Goal: Complete application form: Complete application form

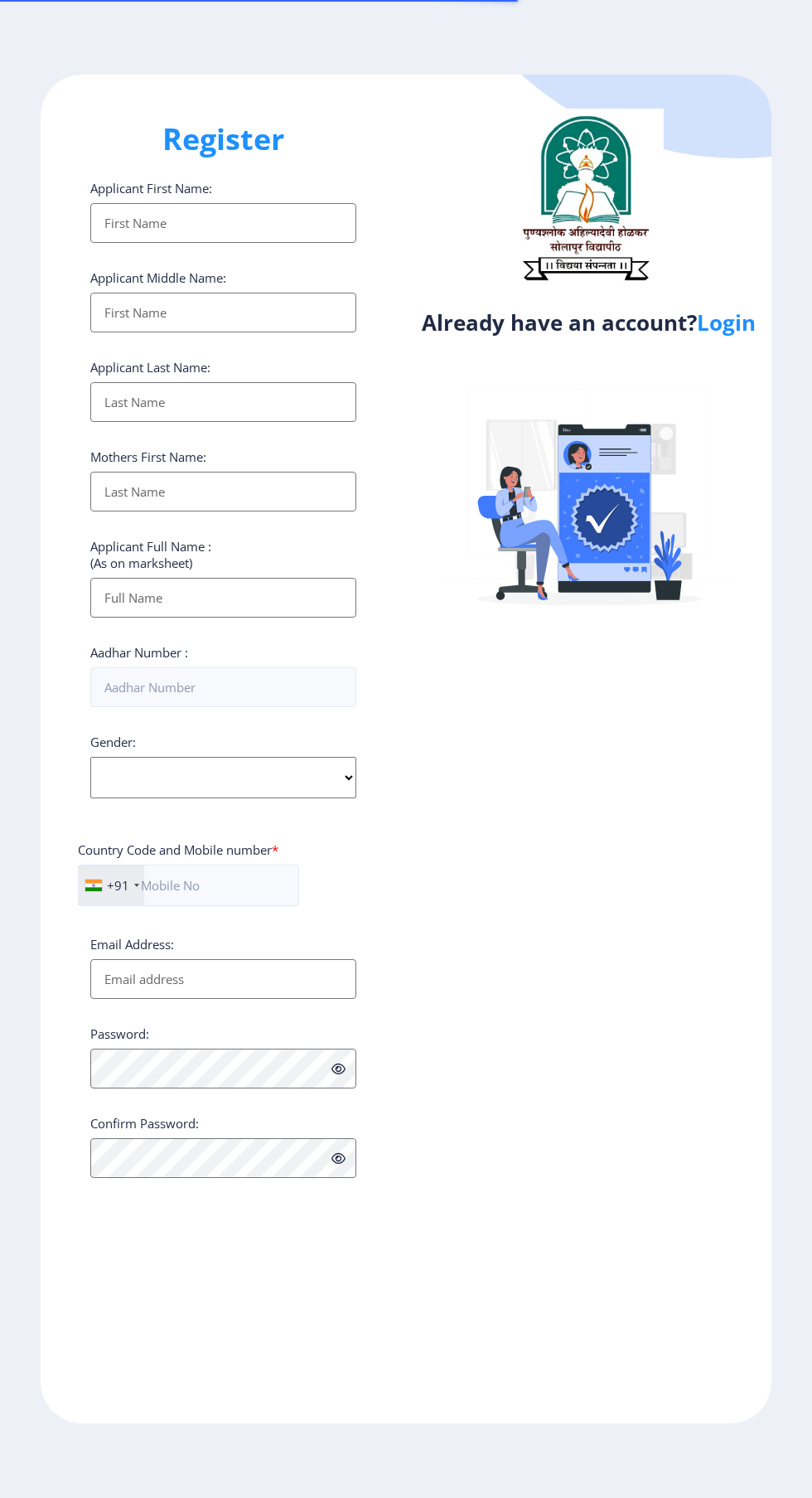
select select
click at [724, 316] on link "Login" at bounding box center [727, 322] width 59 height 30
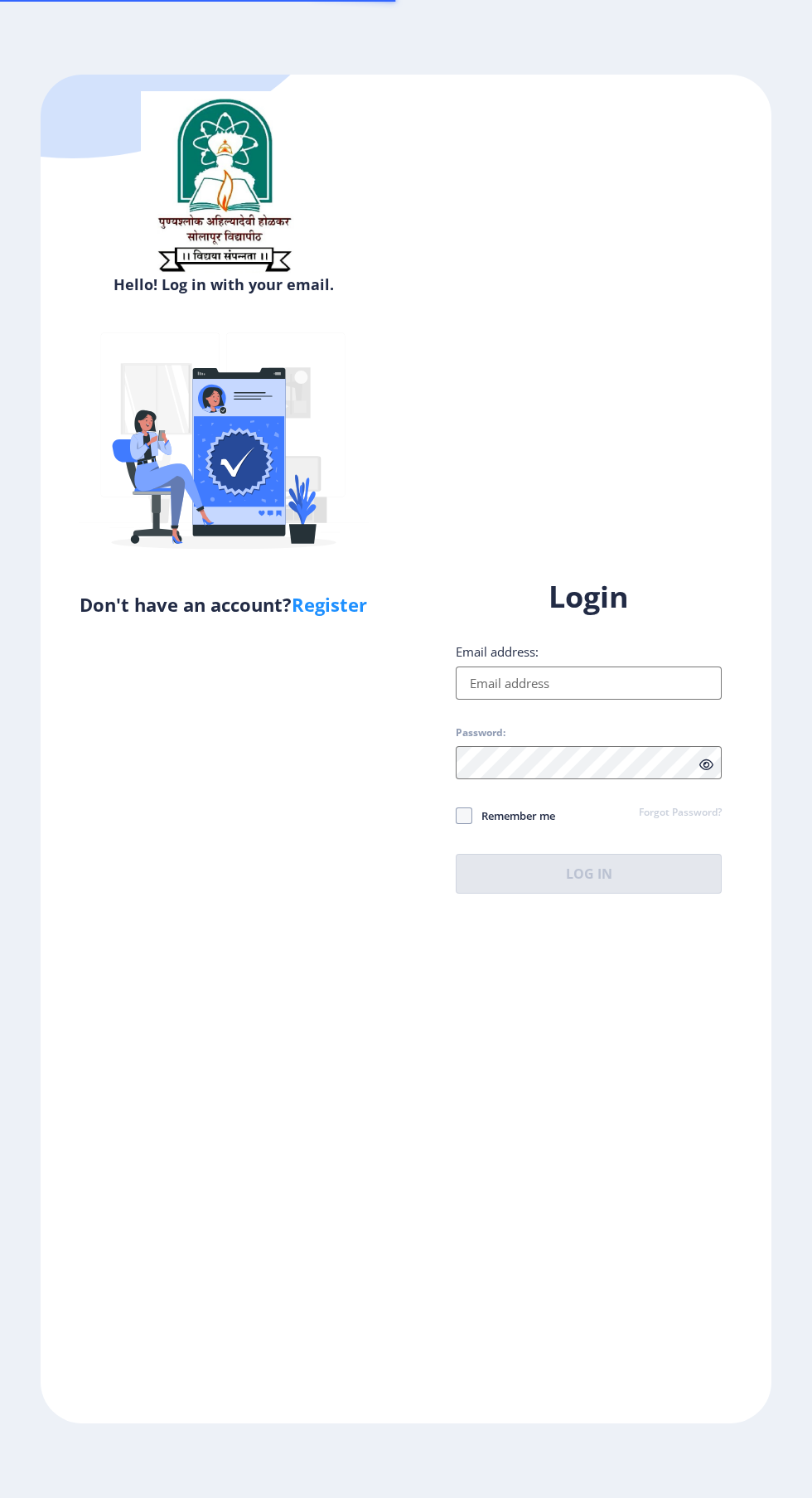
click at [729, 354] on div "Hello! Log in with your email. Don't have an account? Register Login Email addr…" at bounding box center [406, 748] width 731 height 1348
click at [589, 699] on input "Email address:" at bounding box center [588, 683] width 266 height 33
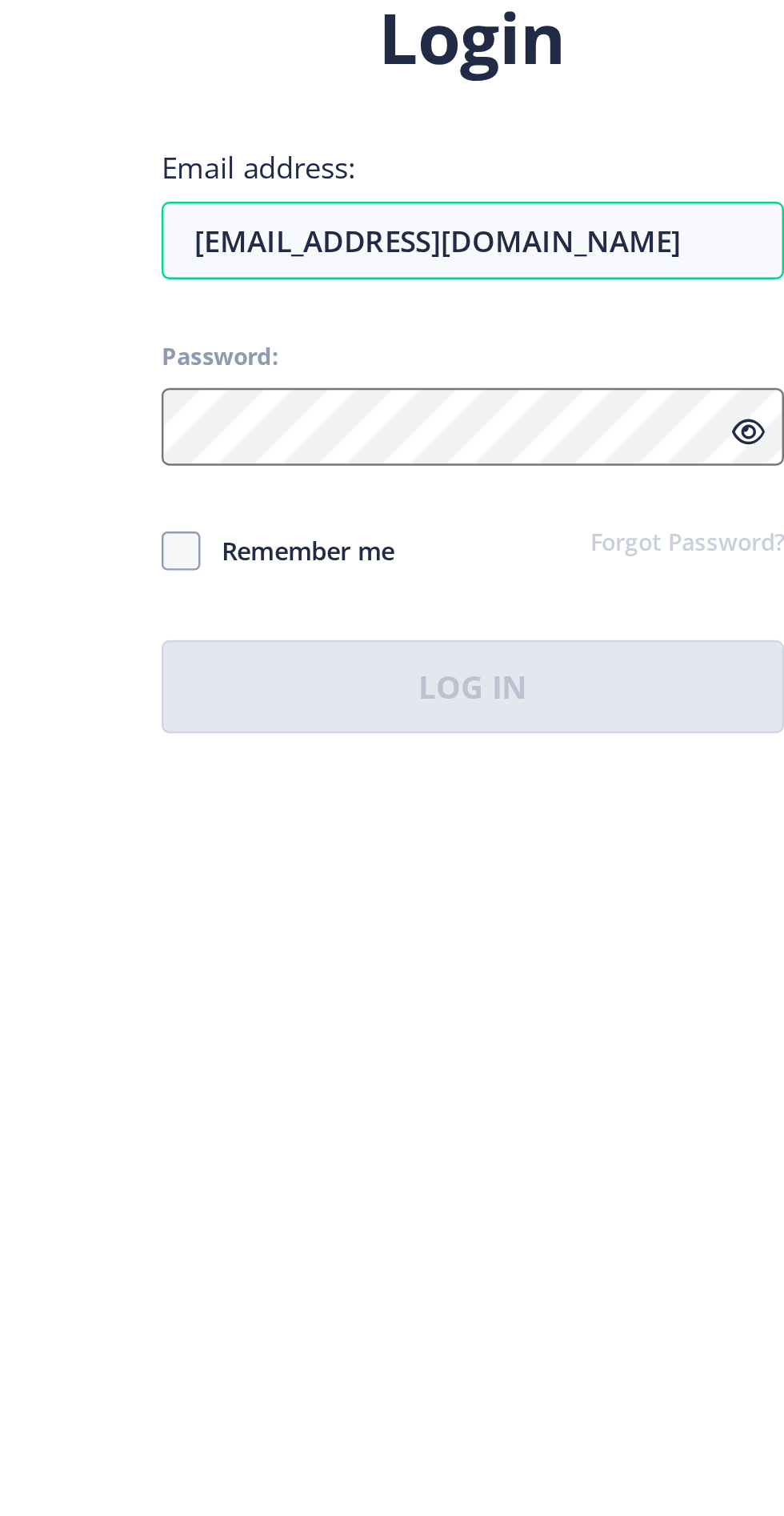
click at [663, 1112] on div "Hello! Log in with your email. Don't have an account? Register Login Email addr…" at bounding box center [392, 758] width 706 height 1365
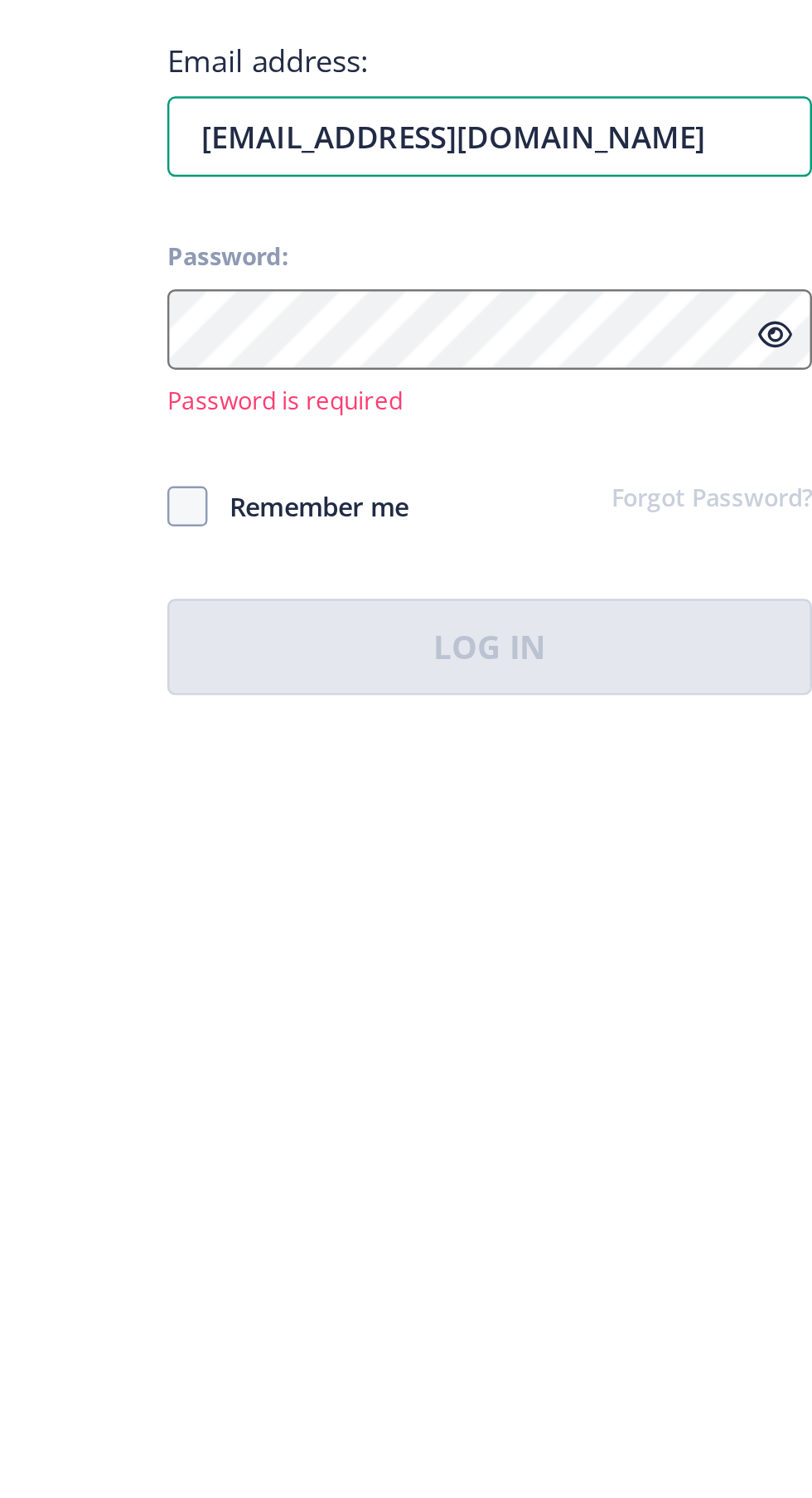
click at [675, 690] on input "[EMAIL_ADDRESS][DOMAIN_NAME]" at bounding box center [588, 673] width 266 height 33
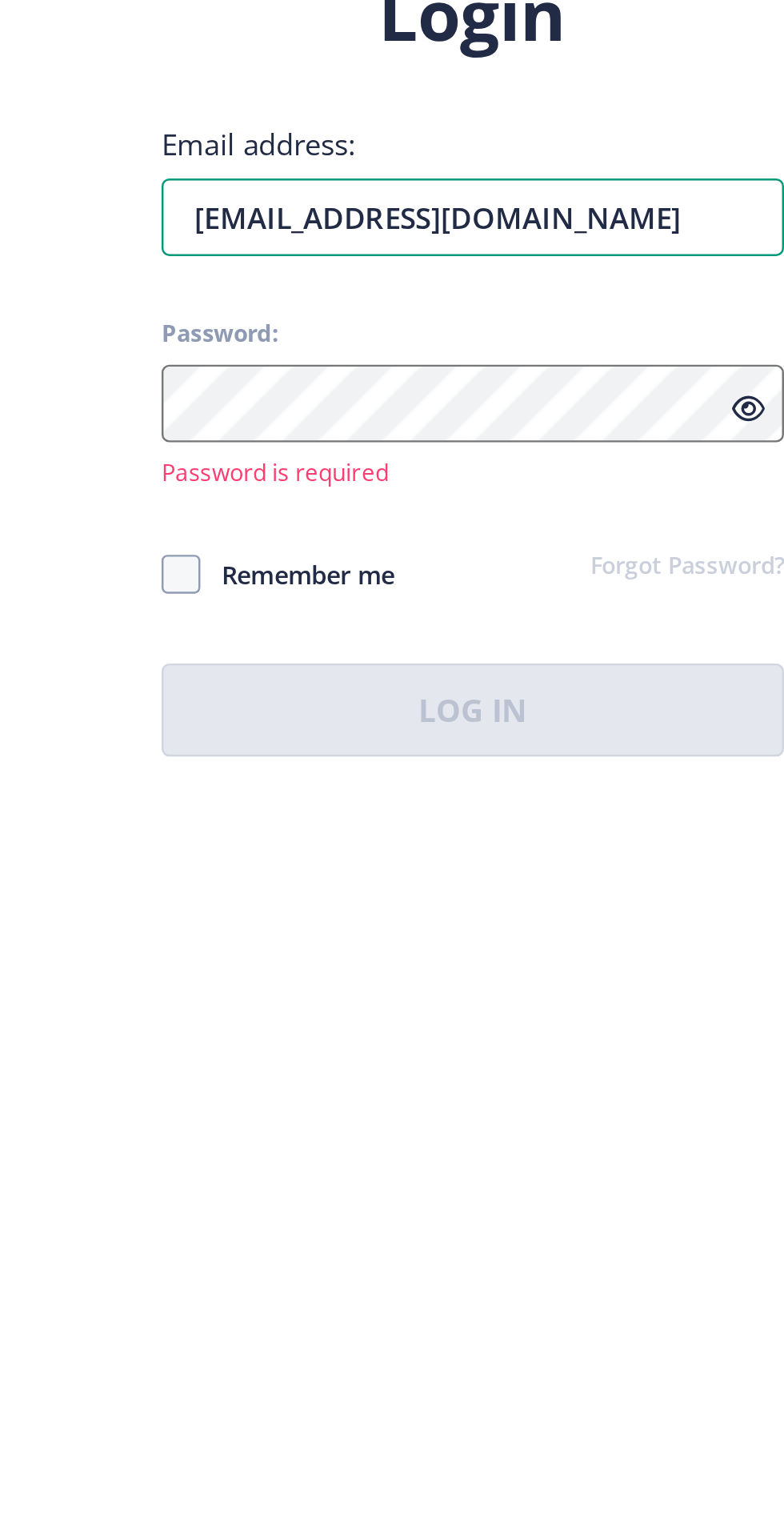
type input "[EMAIL_ADDRESS][DOMAIN_NAME]"
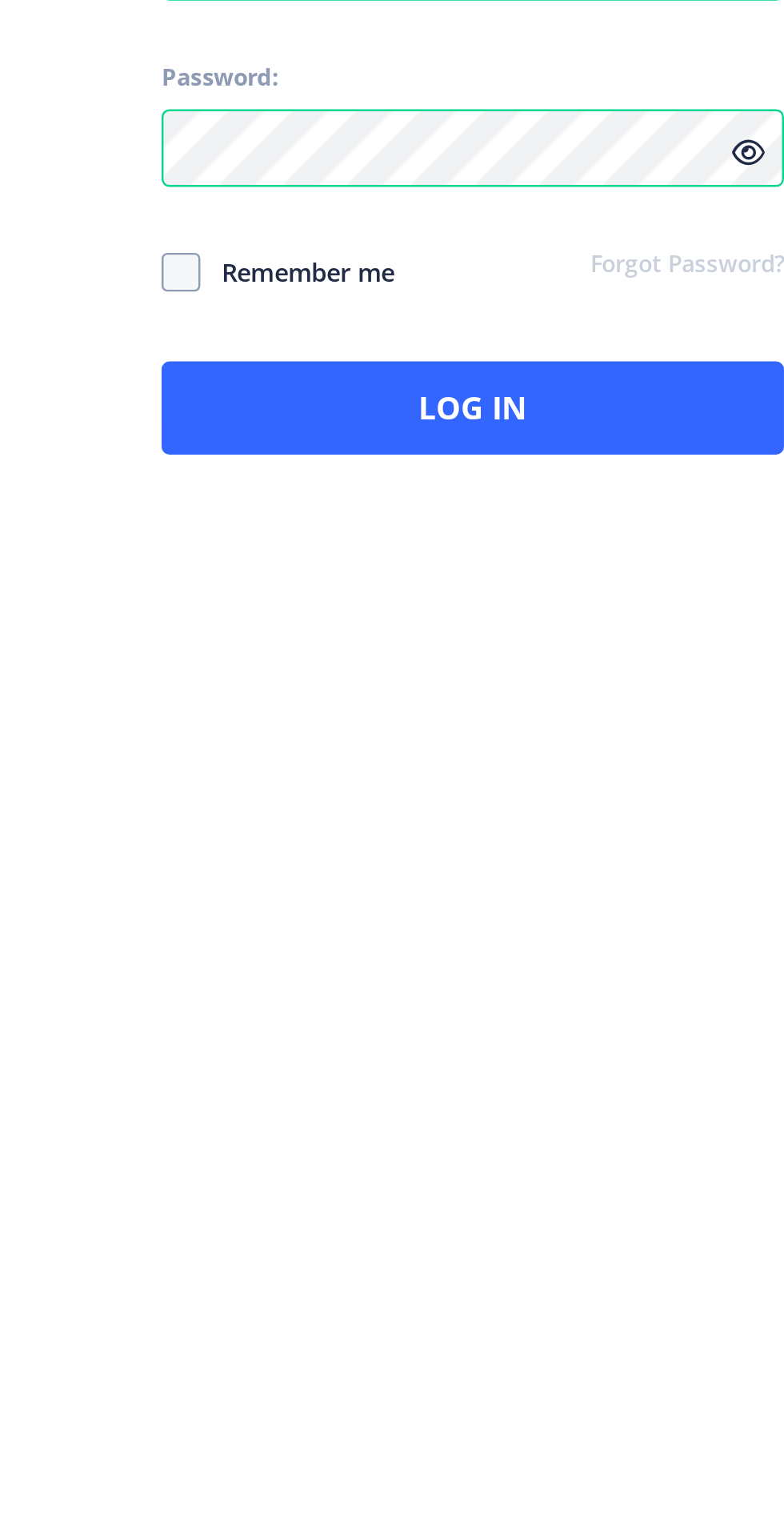
click at [450, 831] on span at bounding box center [447, 822] width 16 height 16
click at [441, 824] on input "Remember me" at bounding box center [440, 823] width 1 height 1
checkbox input "true"
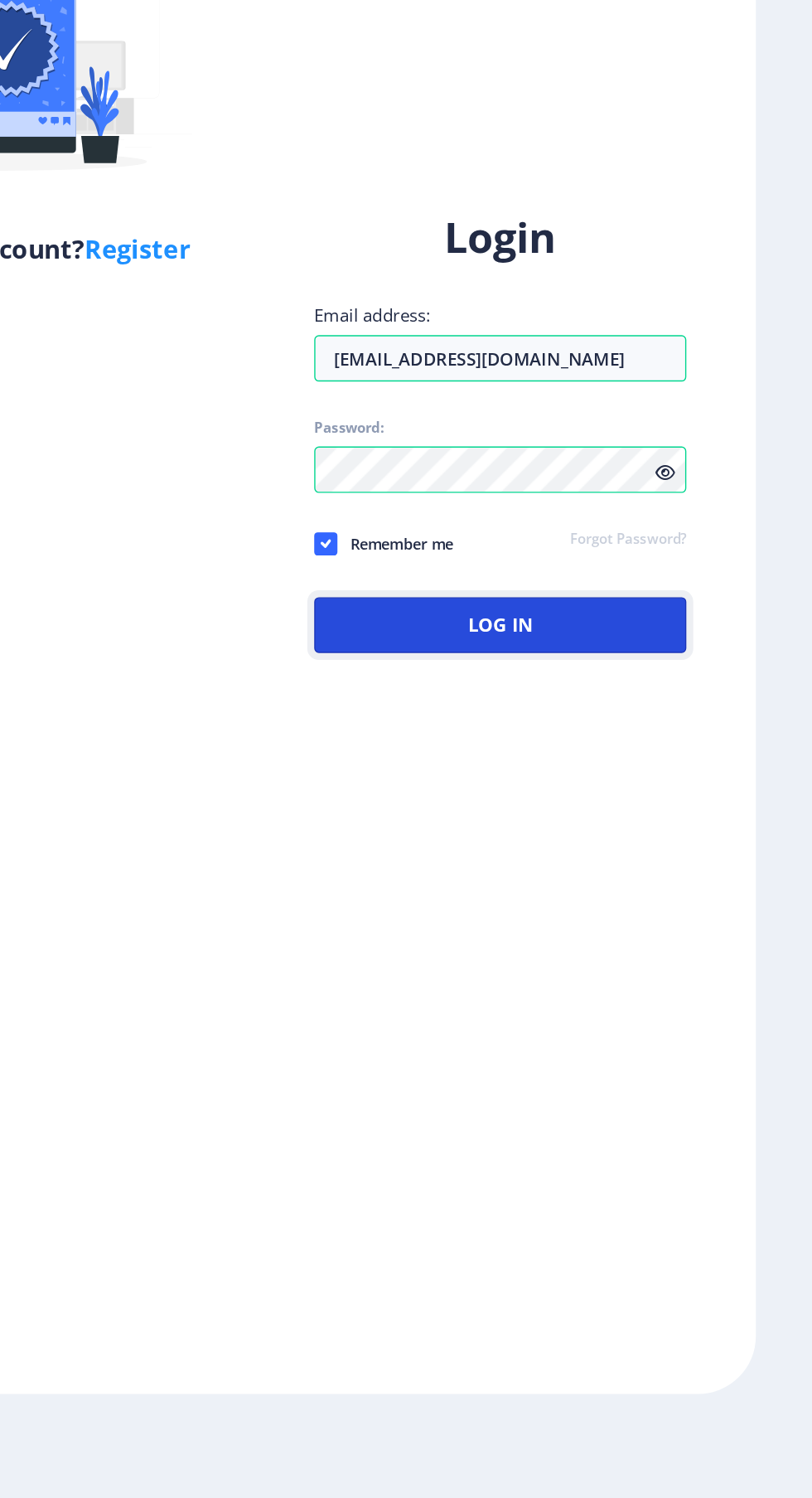
click at [513, 893] on button "Log In" at bounding box center [588, 874] width 266 height 40
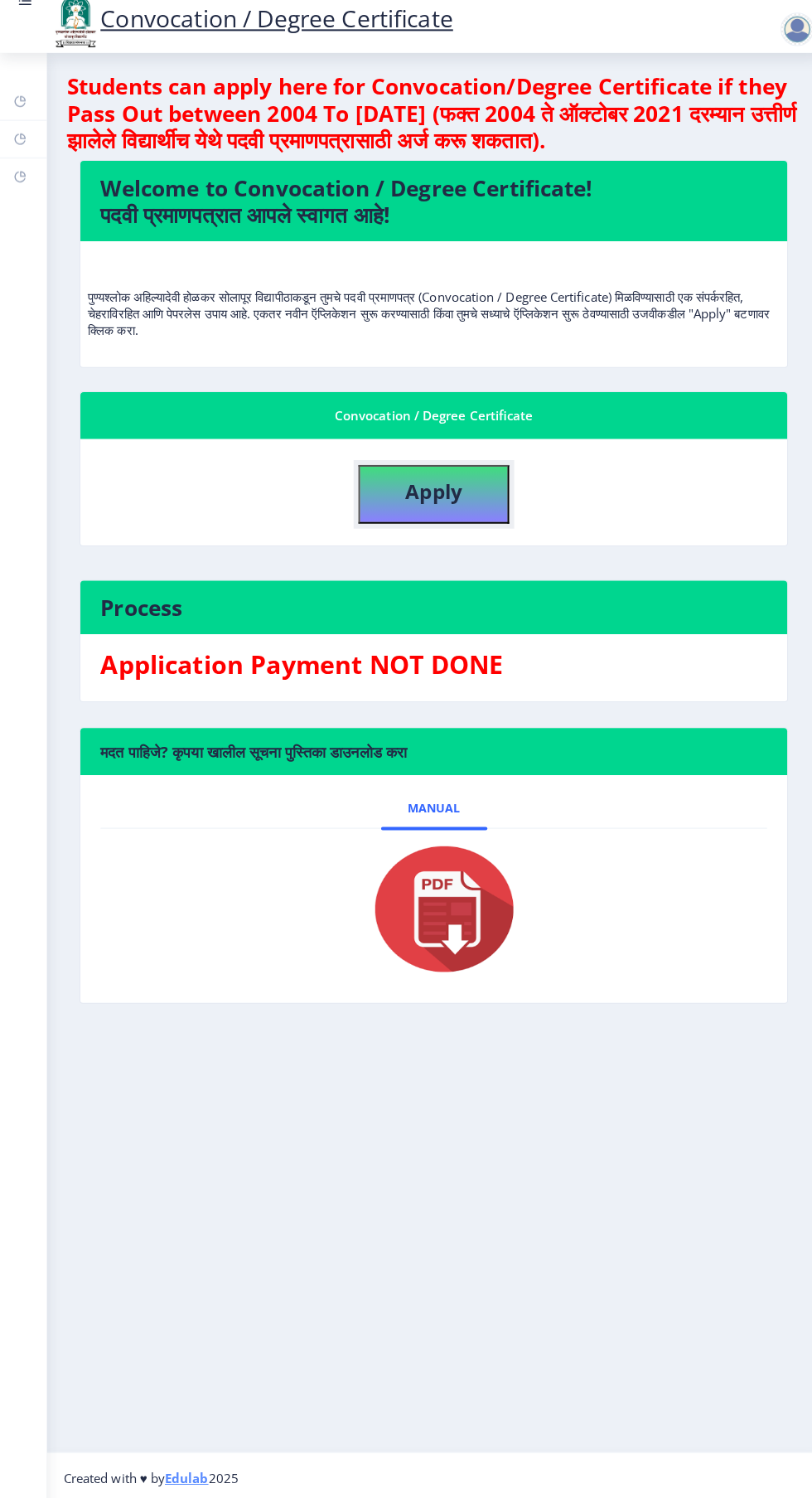
click at [412, 491] on b "Apply" at bounding box center [429, 497] width 56 height 28
select select
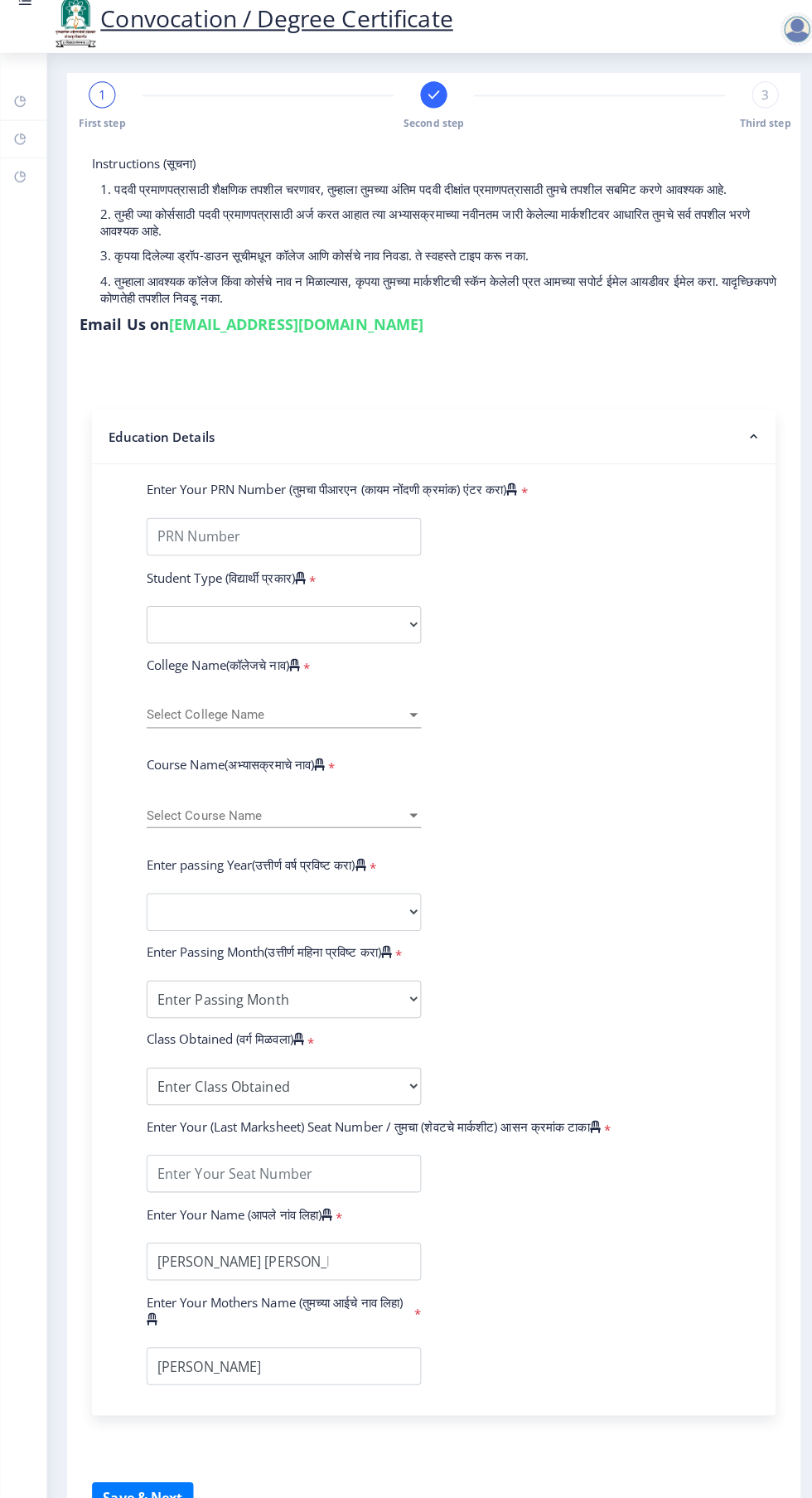
type input "2014032500270041"
select select "External"
select select "2016"
select select "October"
select select "SECOND CLASS"
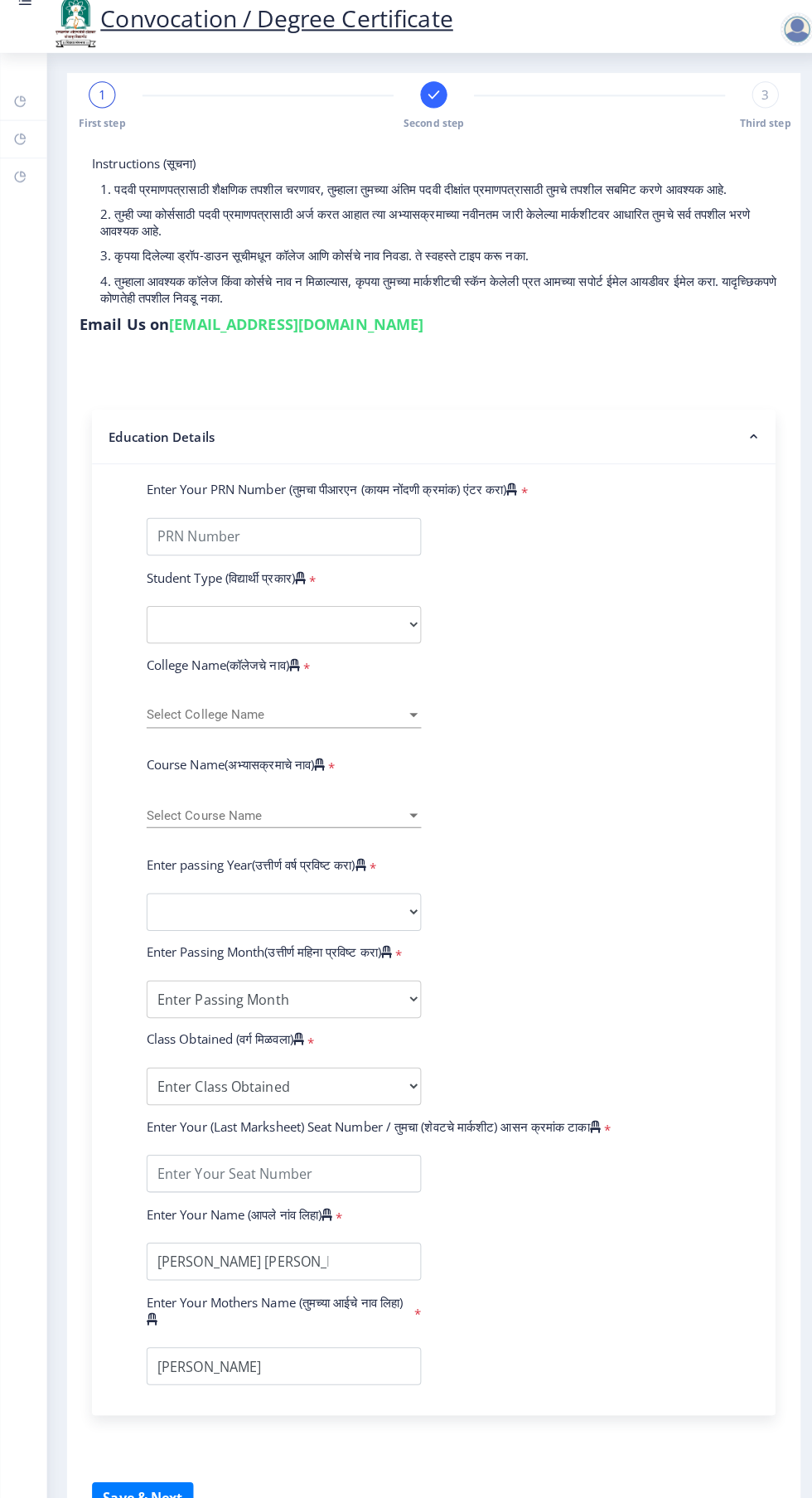
type input "205618"
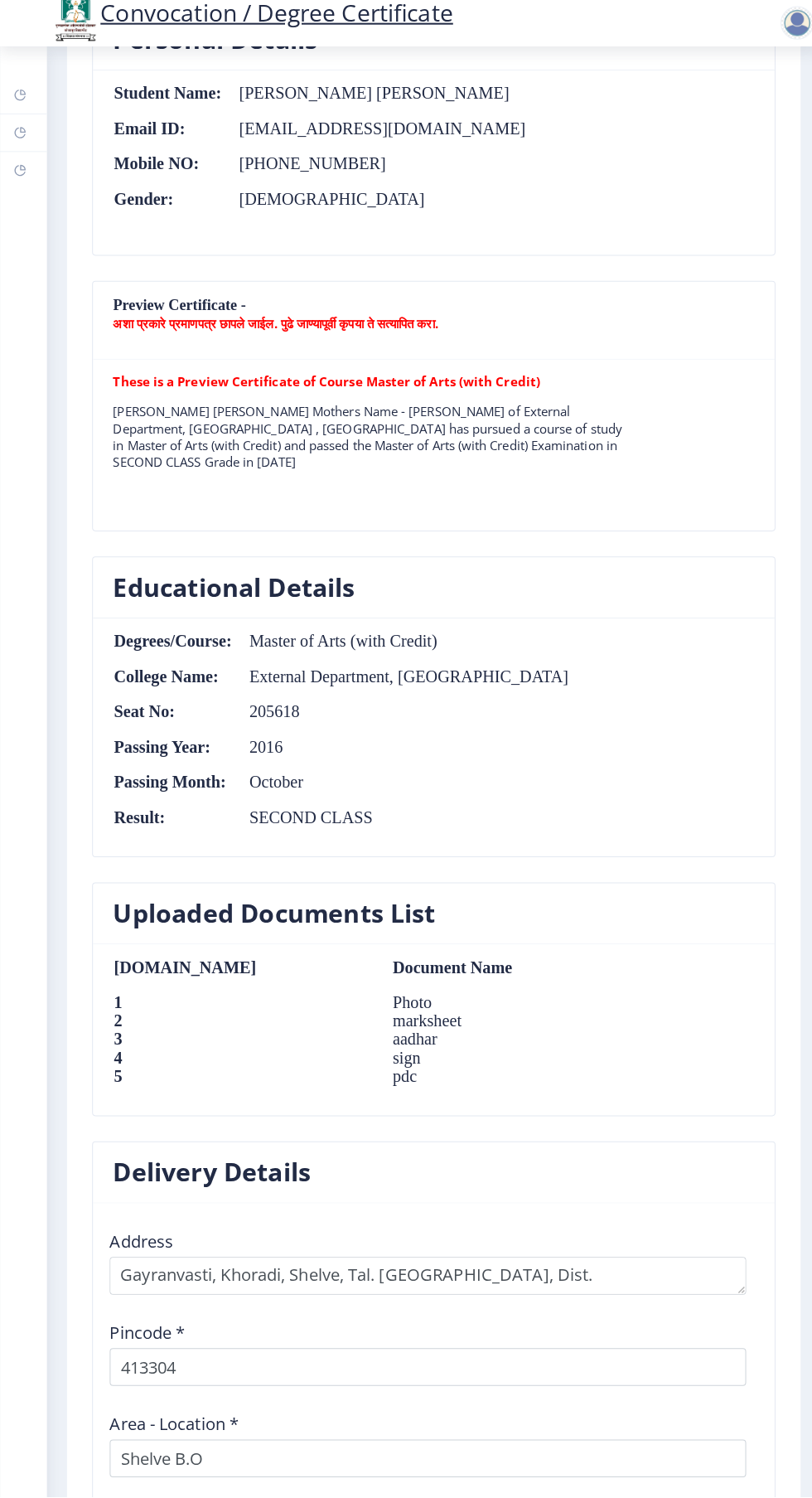
scroll to position [1292, 0]
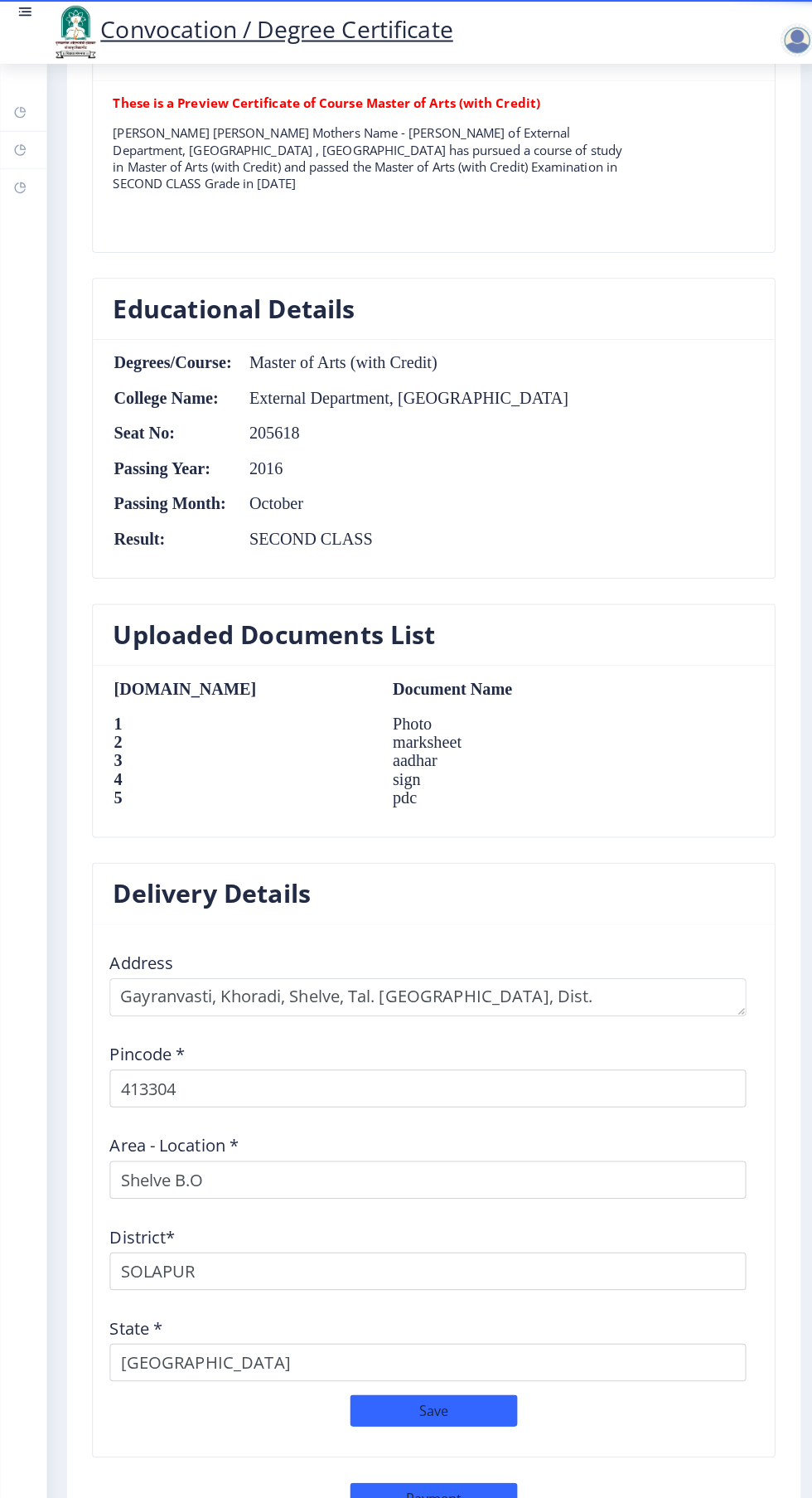
scroll to position [0, 0]
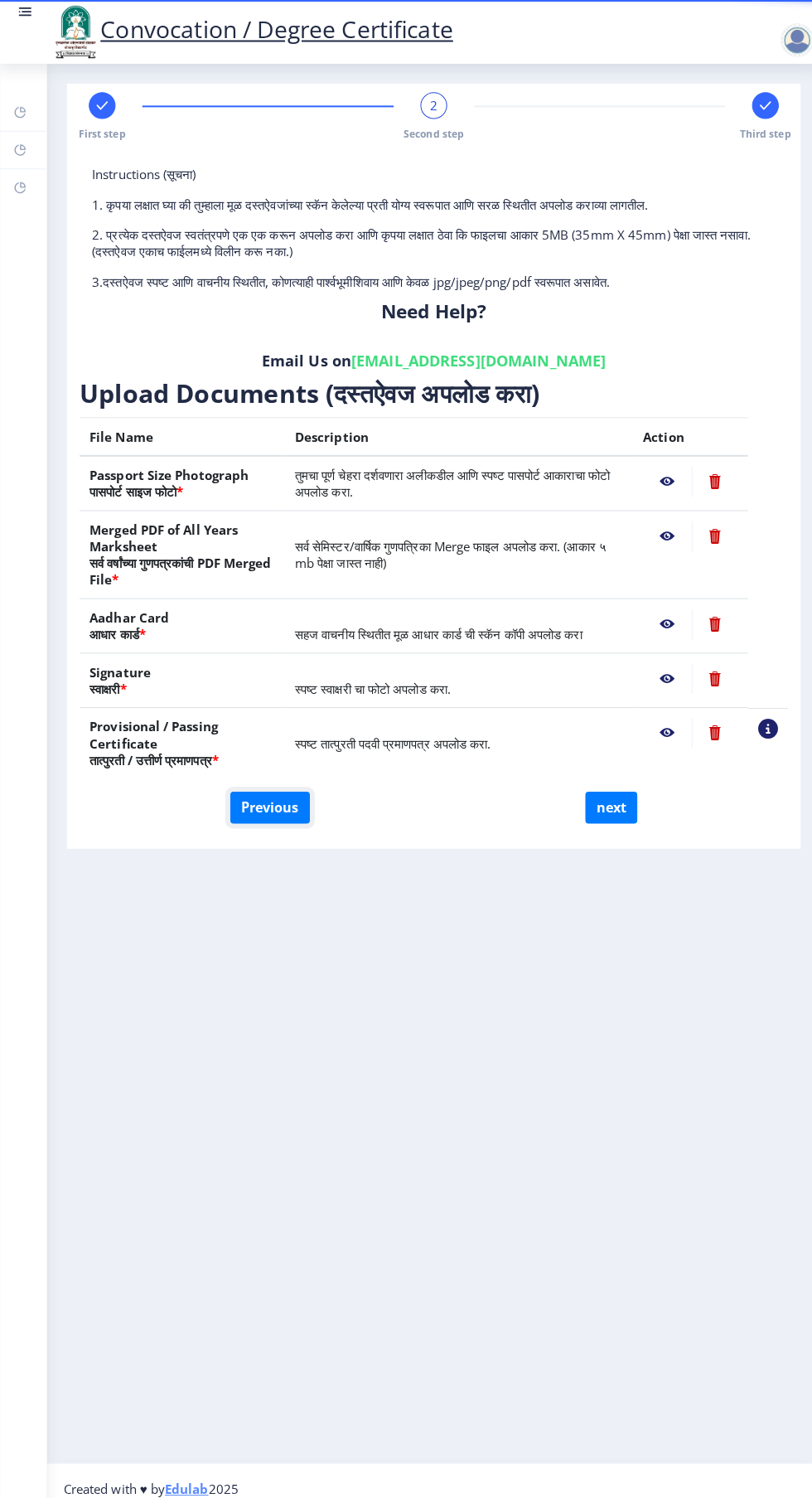
click at [252, 800] on button "Previous" at bounding box center [267, 799] width 78 height 32
select select "External"
select select "Economics"
select select "2016"
select select "October"
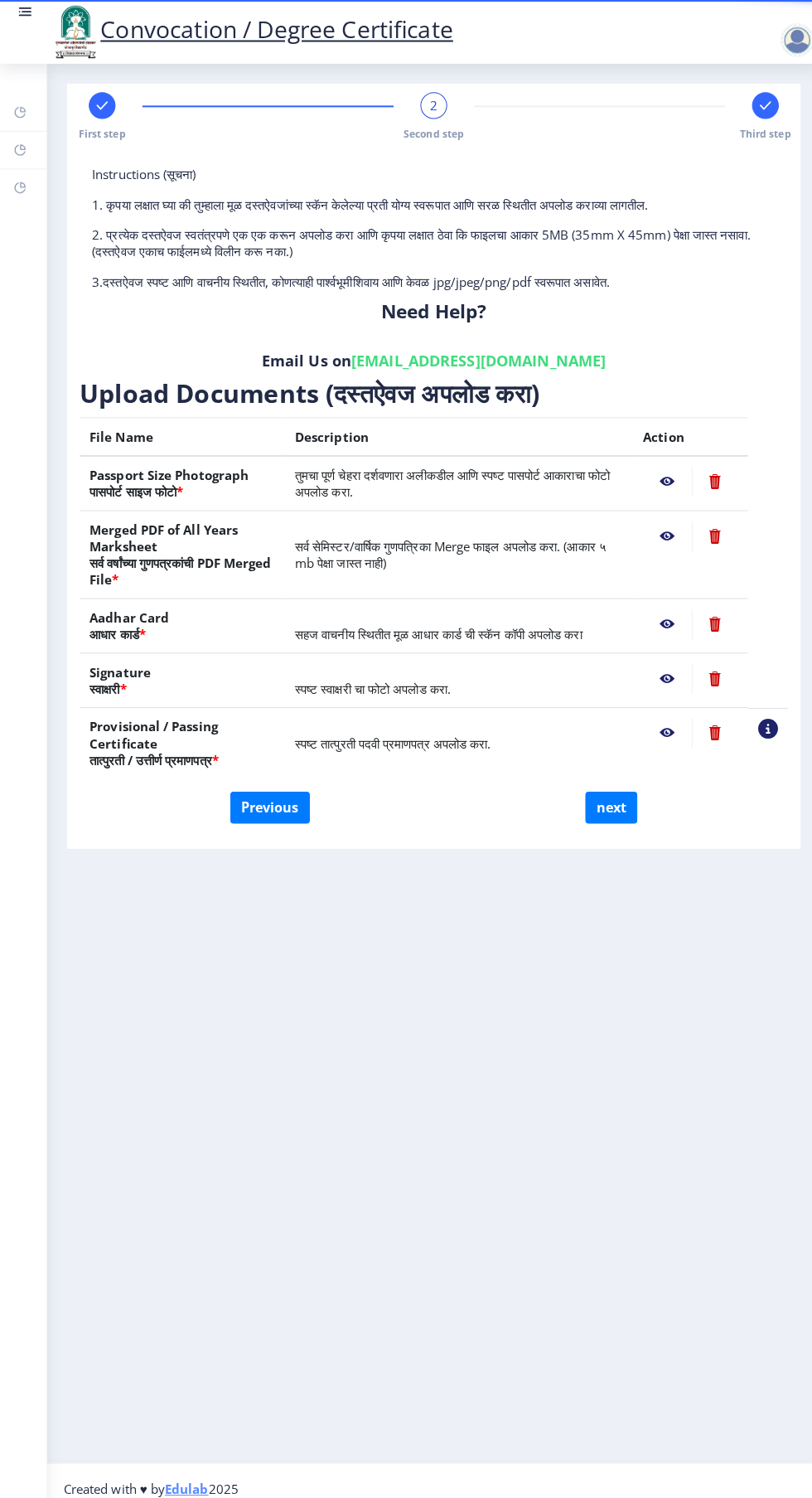
select select "SECOND CLASS"
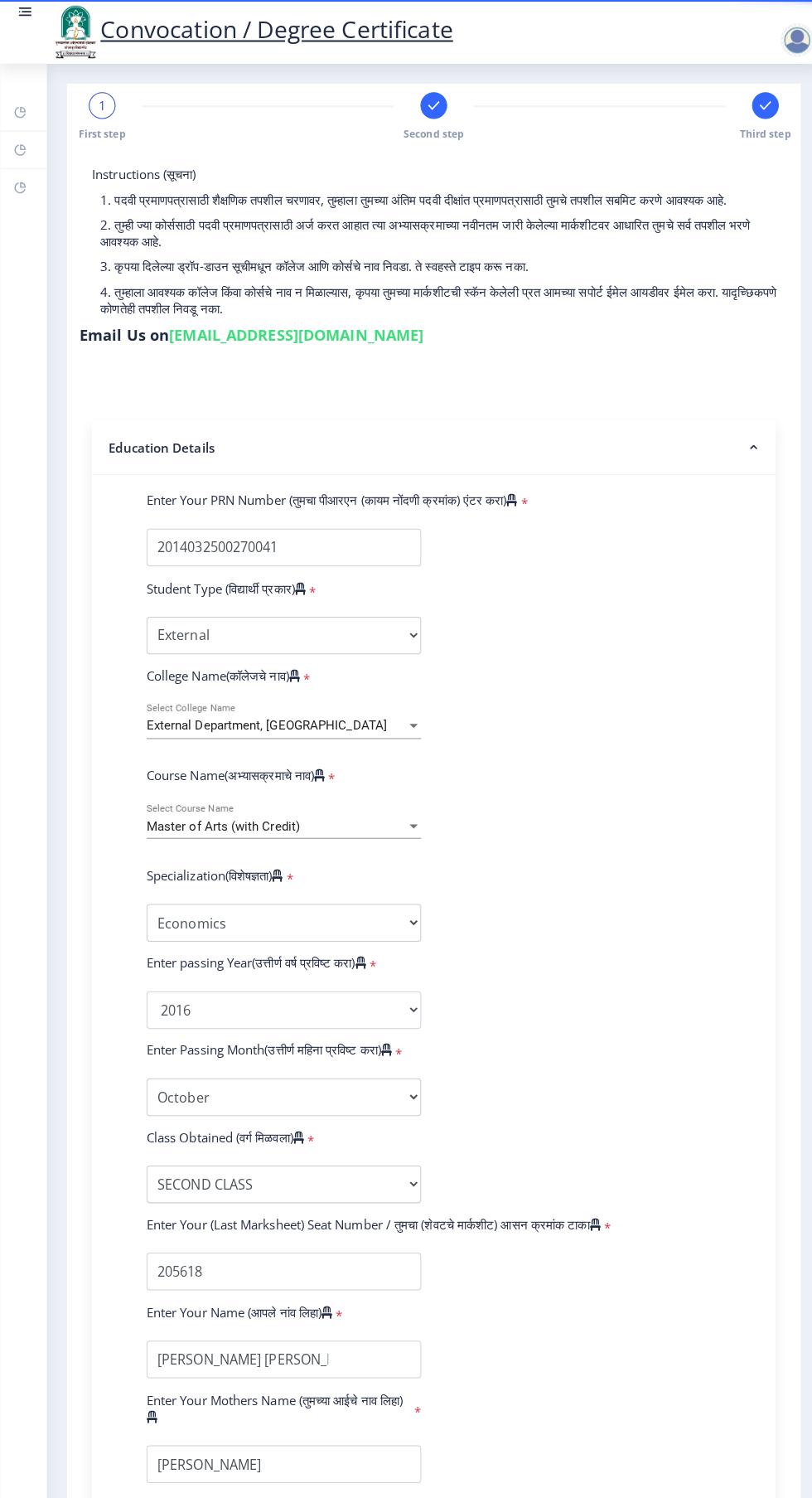
click at [379, 817] on div "Master of Arts (with Credit)" at bounding box center [273, 817] width 257 height 14
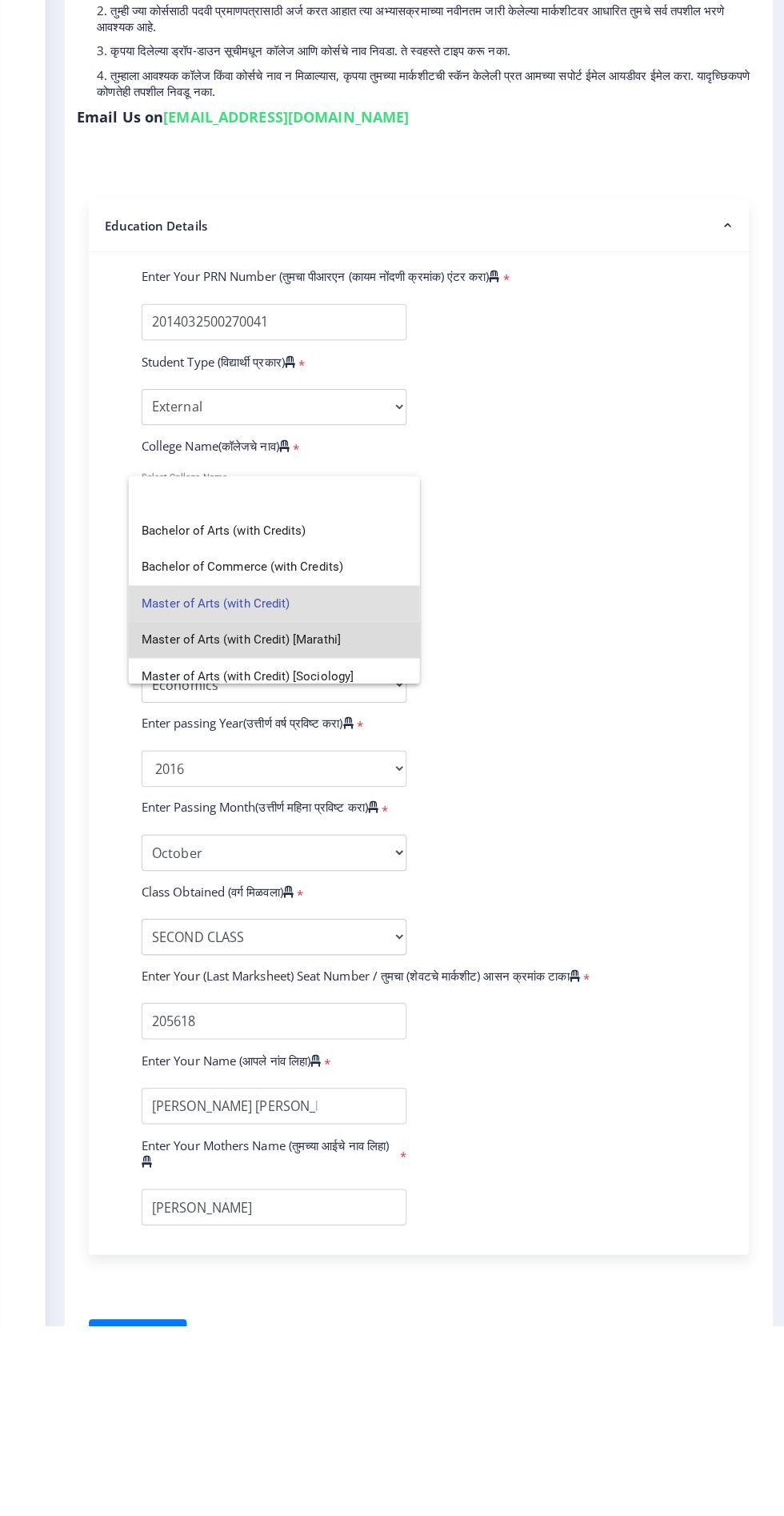
click at [287, 837] on span "Master of Arts (with Credit) [Marathi]" at bounding box center [271, 837] width 263 height 36
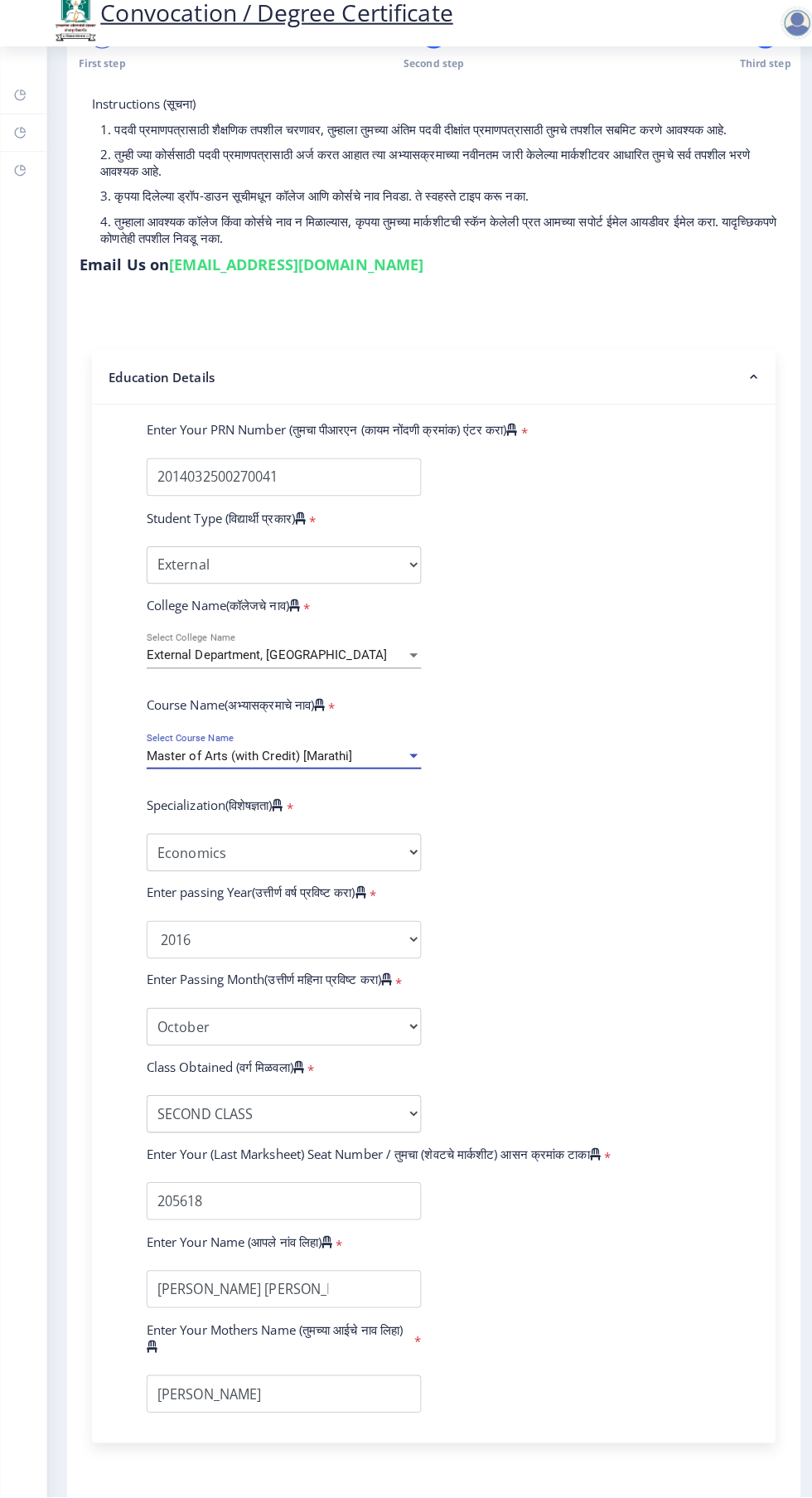
click at [147, 1497] on button "Save & Next" at bounding box center [140, 1527] width 100 height 32
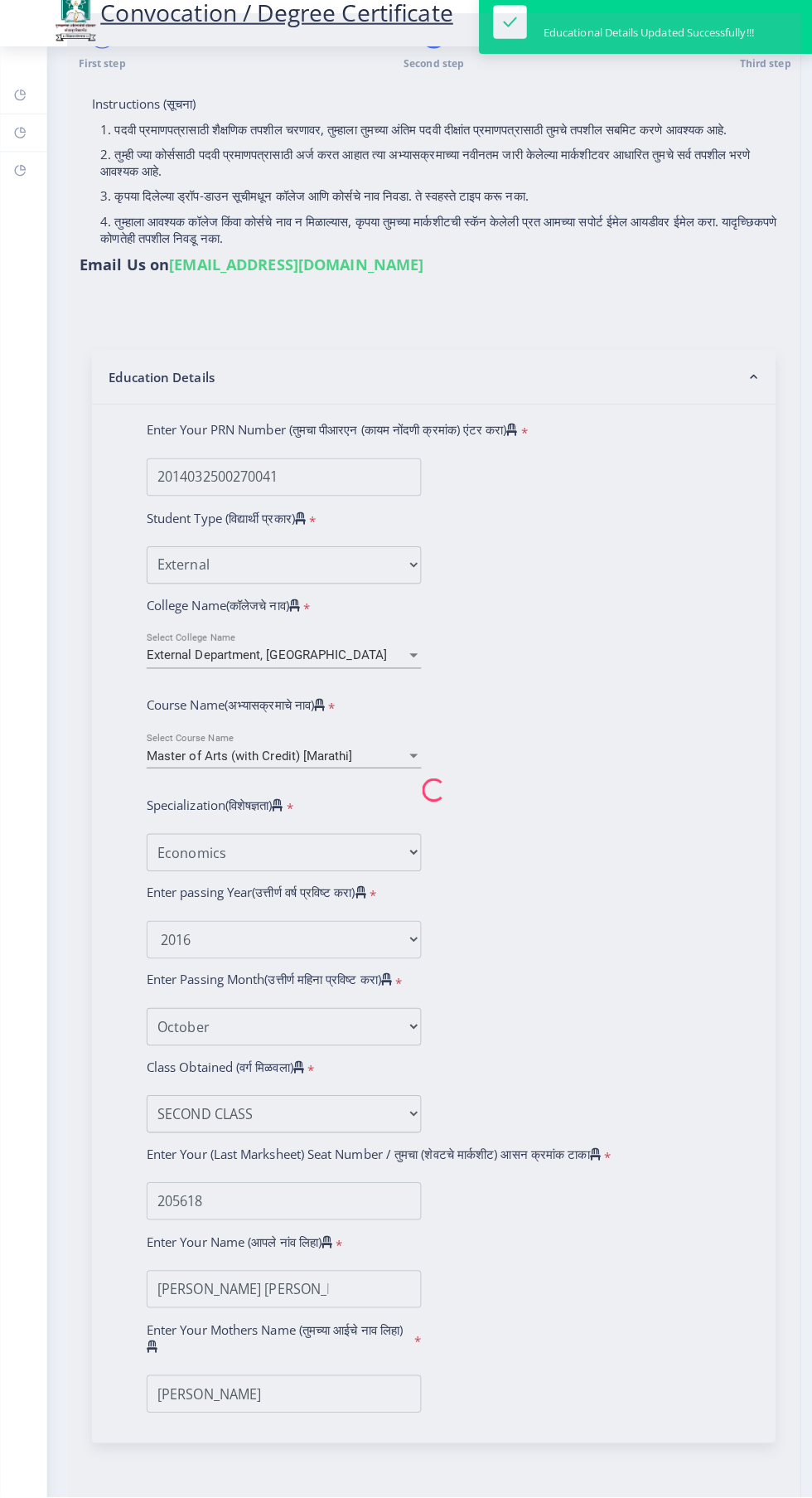
select select
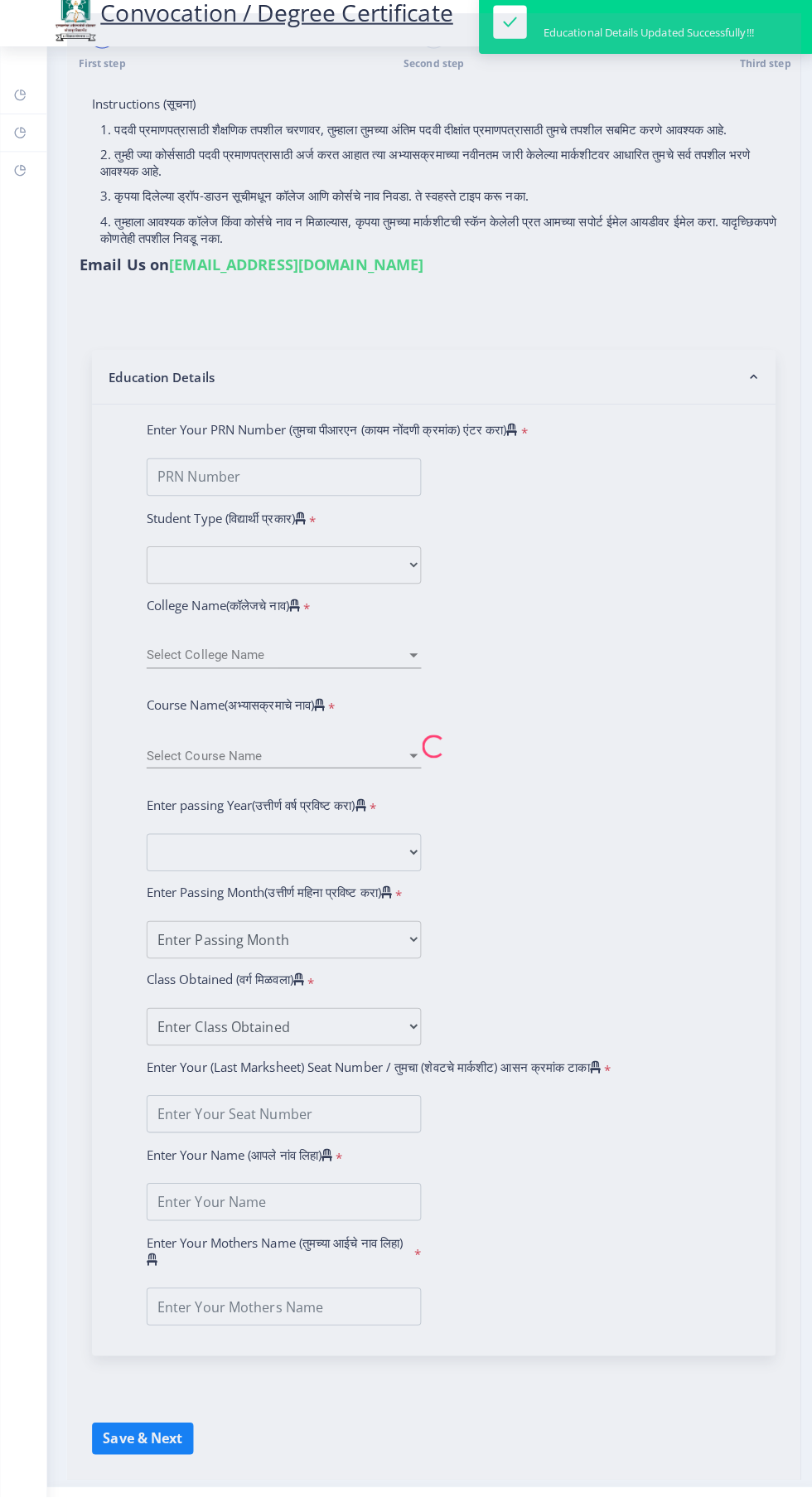
type input "[PERSON_NAME] [PERSON_NAME]"
type input "[PERSON_NAME]"
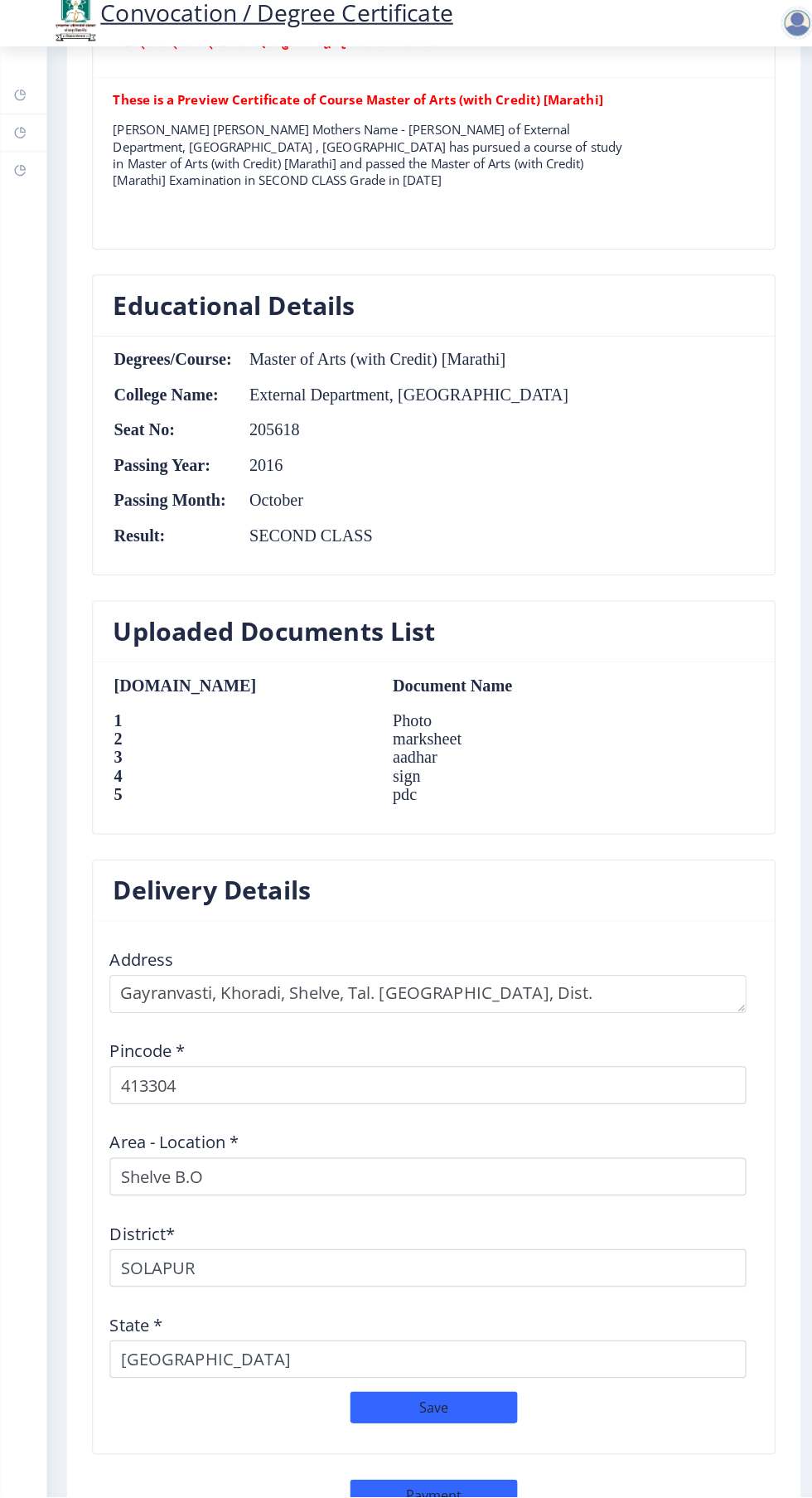
scroll to position [1292, 0]
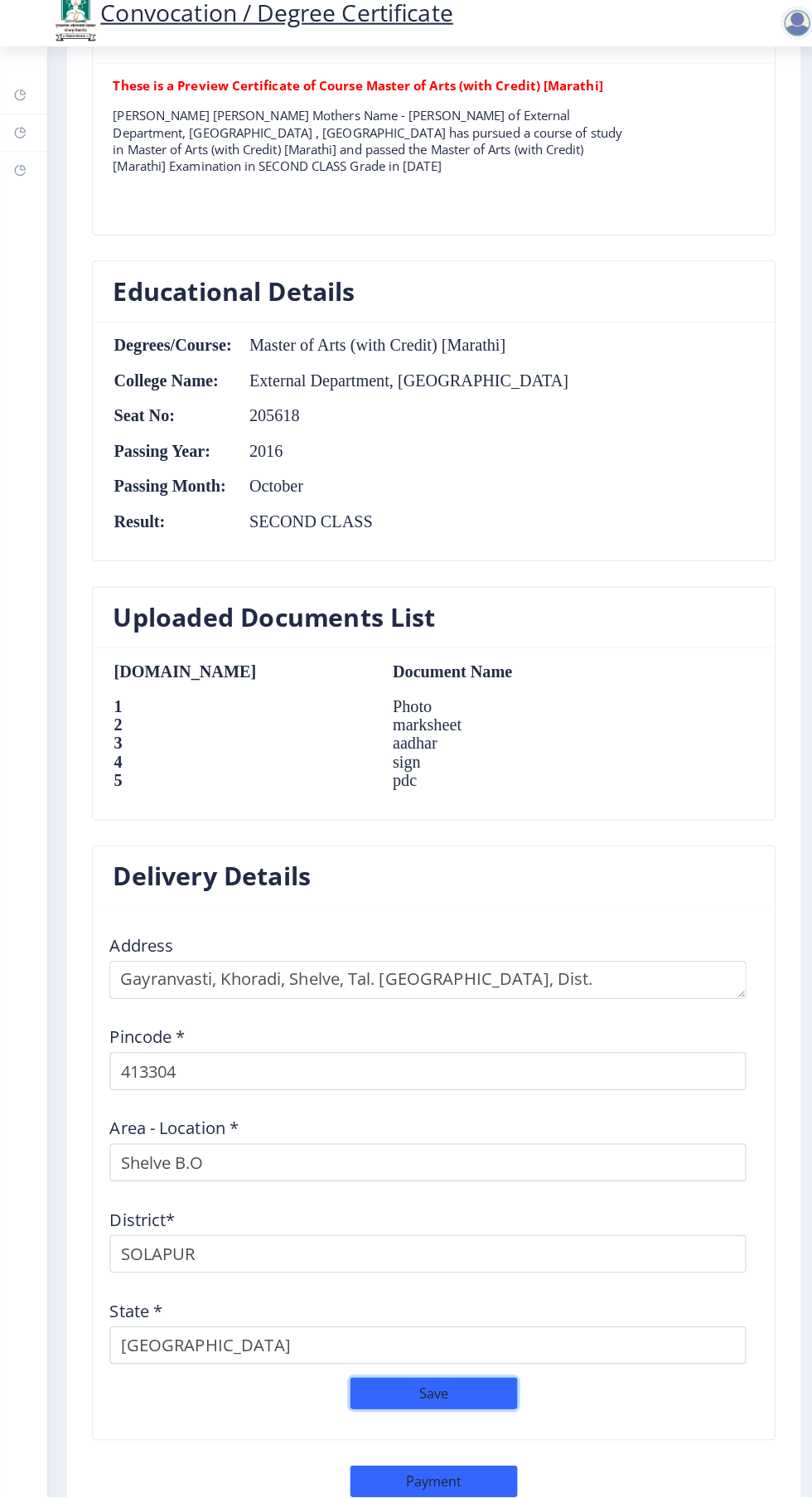
click at [410, 1400] on button "Save" at bounding box center [430, 1395] width 166 height 32
click at [422, 1389] on button "Save" at bounding box center [430, 1395] width 166 height 32
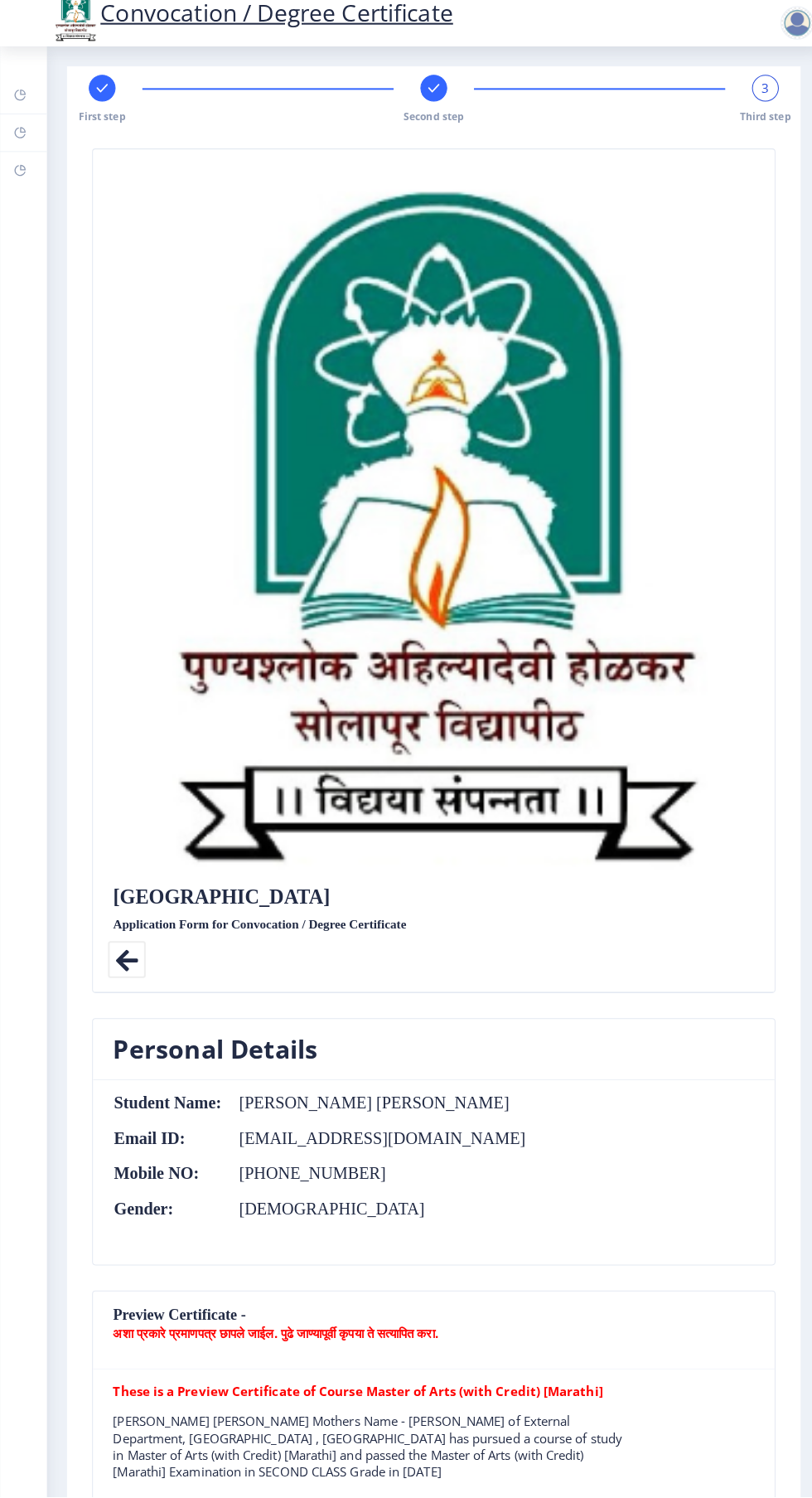
scroll to position [0, 0]
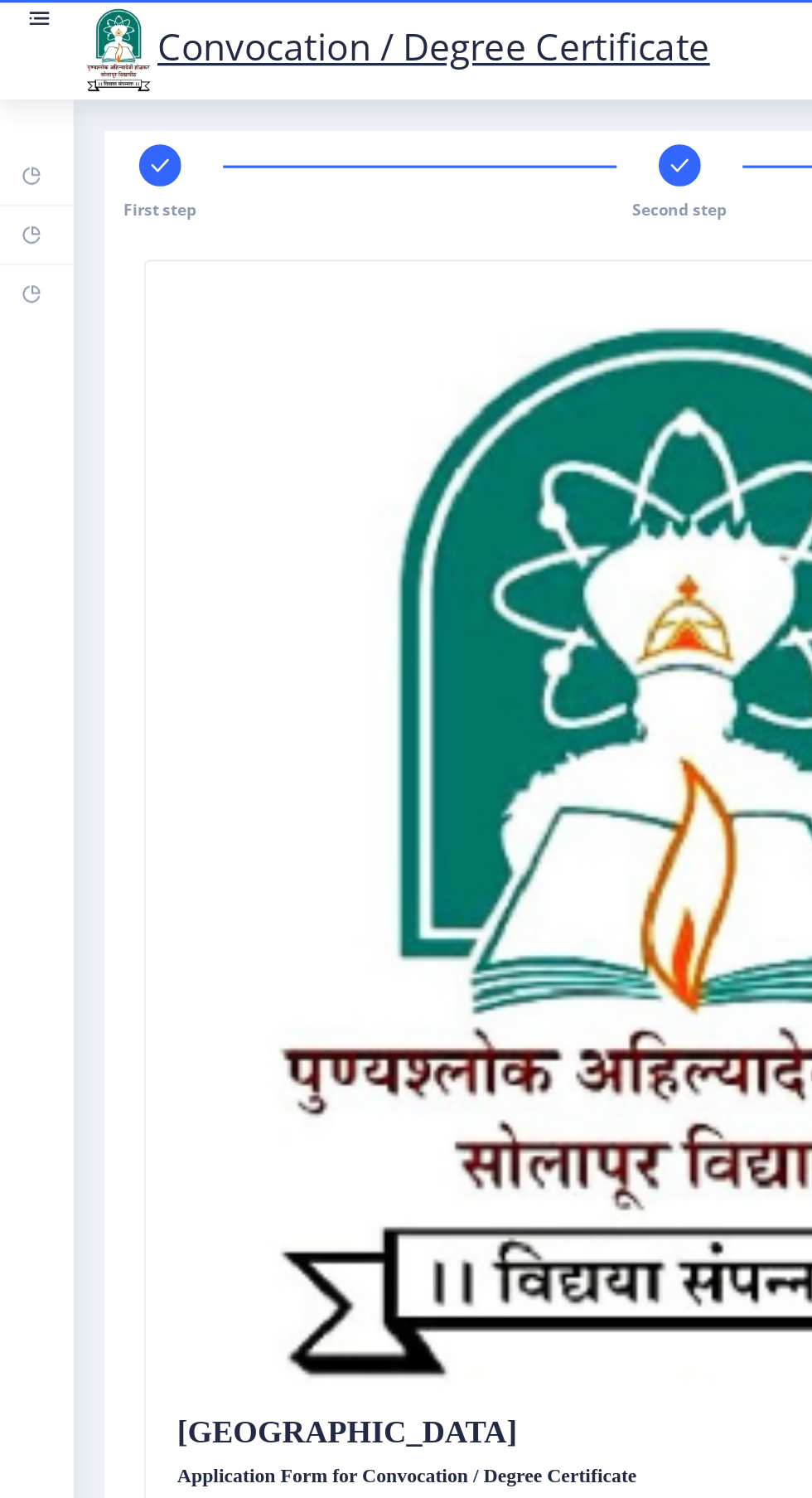
click at [26, 11] on rect at bounding box center [27, 11] width 10 height 2
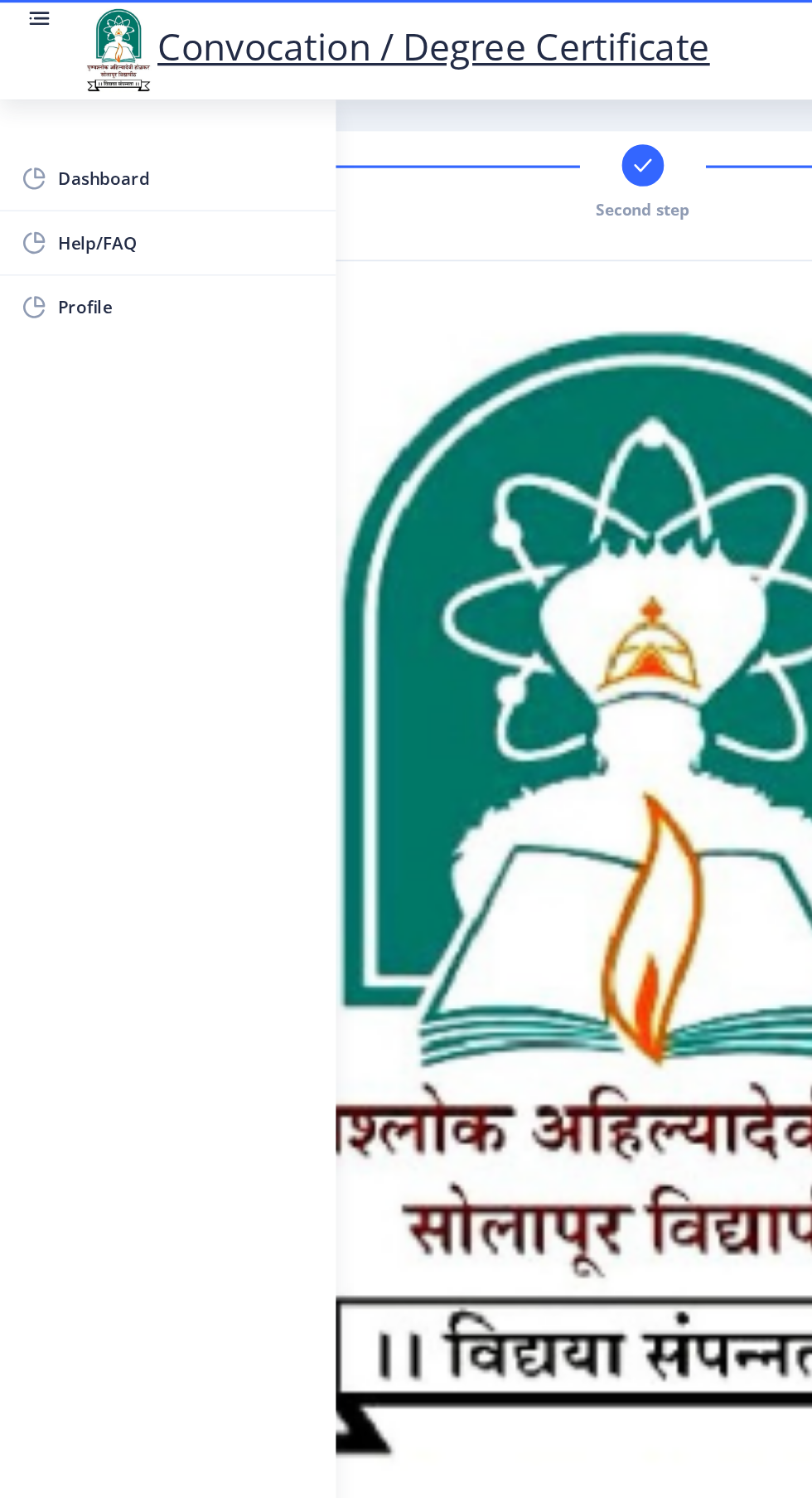
click at [48, 158] on span "Help/FAQ" at bounding box center [118, 153] width 162 height 20
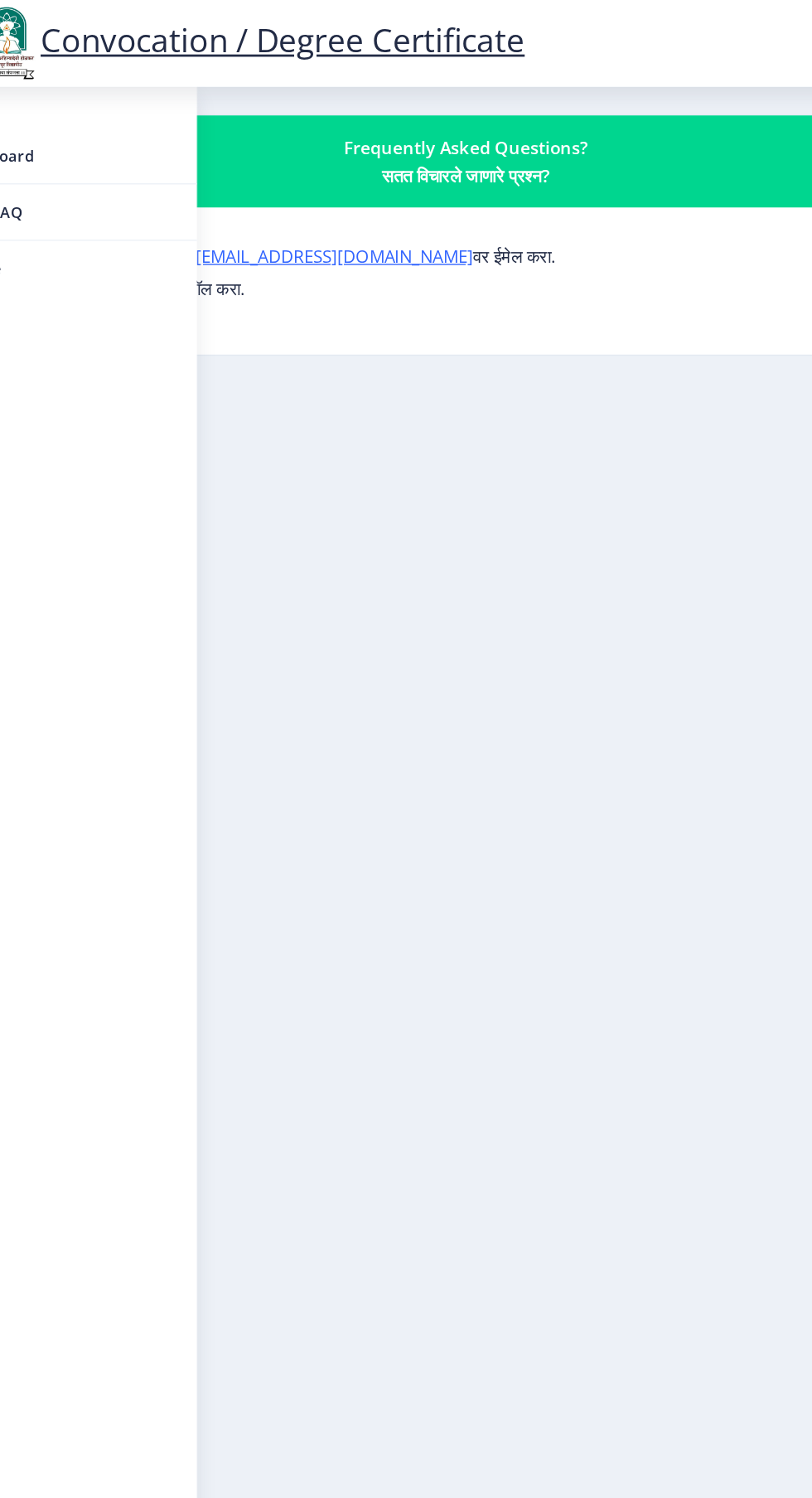
click at [322, 122] on div "Frequently Asked Questions? सतत विचारले जाणारे प्रश्न?" at bounding box center [406, 118] width 731 height 40
click at [417, 127] on div "Frequently Asked Questions? सतत विचारले जाणारे प्रश्न?" at bounding box center [406, 118] width 731 height 40
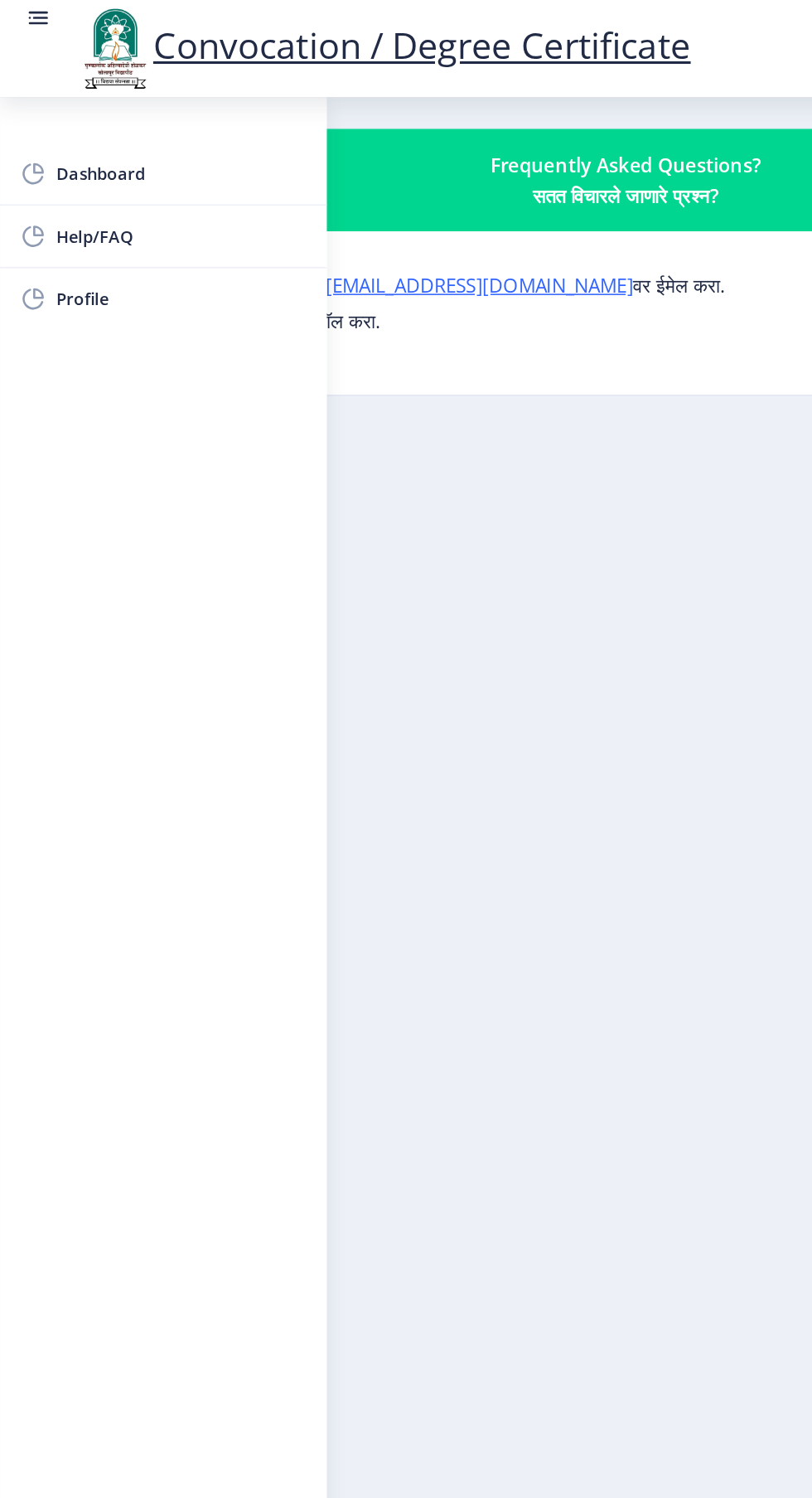
click at [26, 11] on rect at bounding box center [27, 11] width 10 height 2
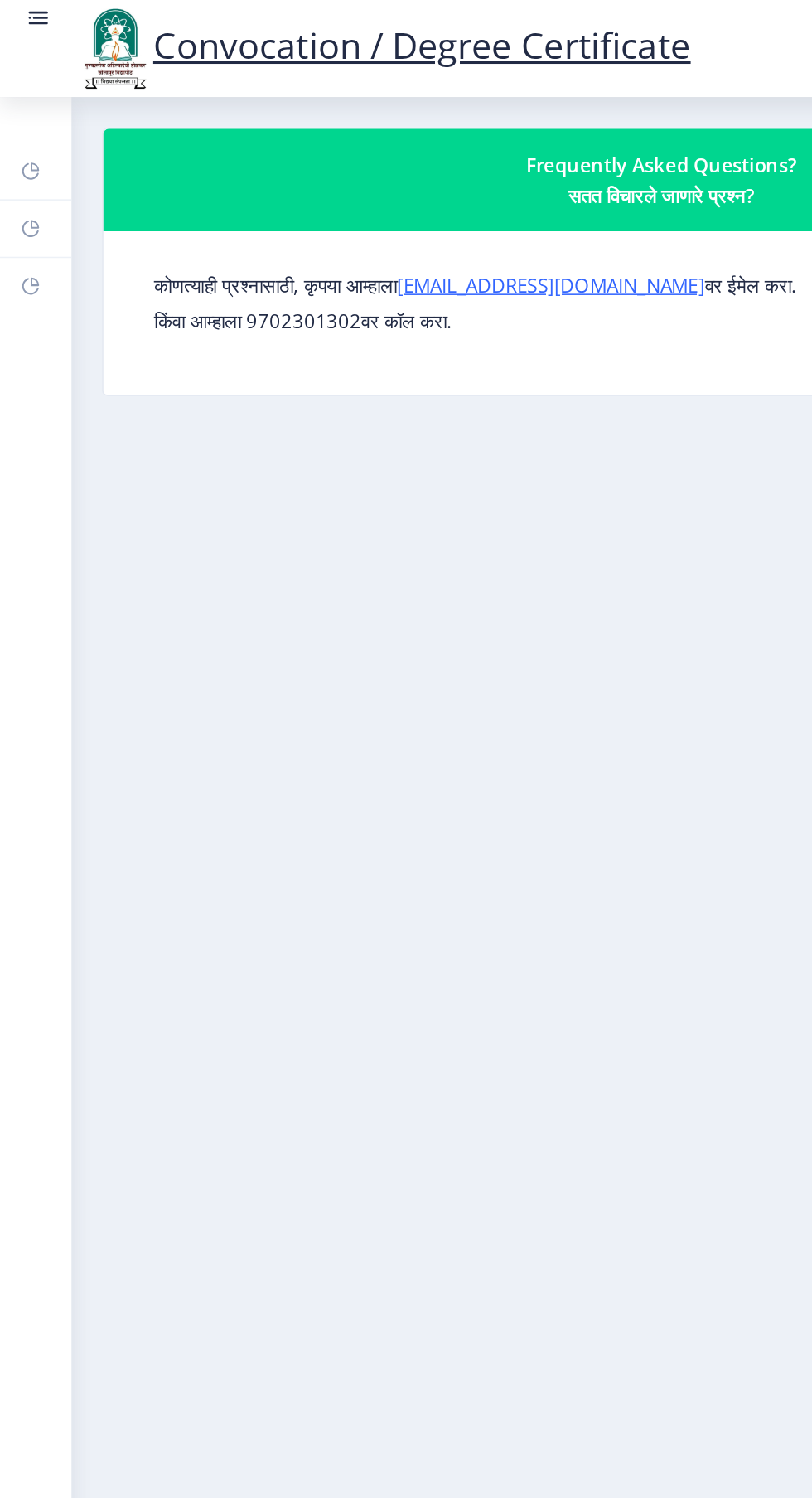
click at [200, 203] on p "किंवा आम्हाला 9702301302वर कॉल करा." at bounding box center [429, 207] width 658 height 16
copy p "9702301302वर"
click at [374, 188] on link "[EMAIL_ADDRESS][DOMAIN_NAME]" at bounding box center [357, 184] width 200 height 16
